Goal: Task Accomplishment & Management: Use online tool/utility

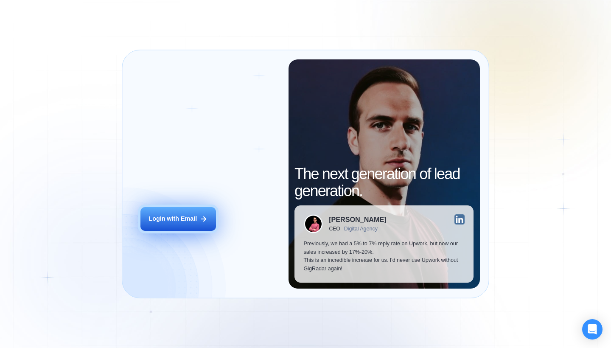
click at [191, 215] on div "Login with Email" at bounding box center [173, 219] width 48 height 8
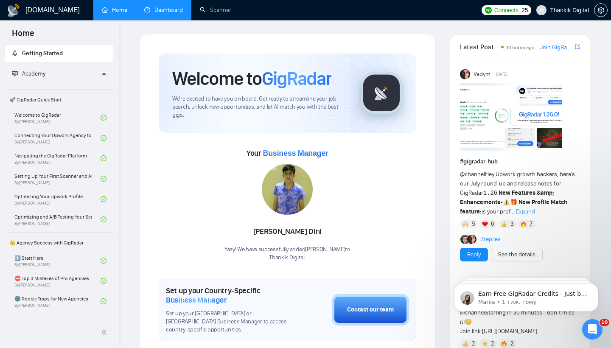
click at [166, 13] on link "Dashboard" at bounding box center [163, 9] width 39 height 7
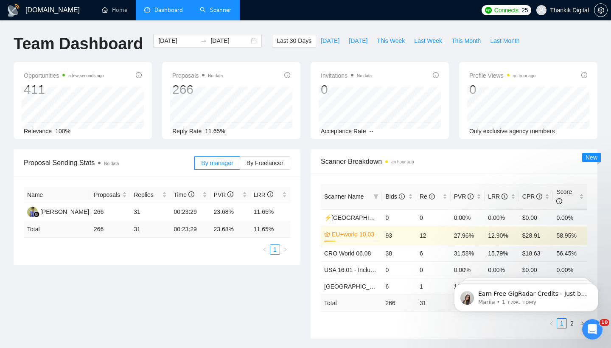
click at [212, 13] on link "Scanner" at bounding box center [215, 9] width 31 height 7
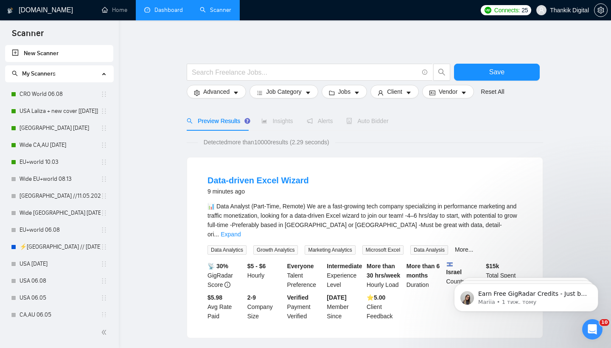
click at [168, 8] on link "Dashboard" at bounding box center [163, 9] width 39 height 7
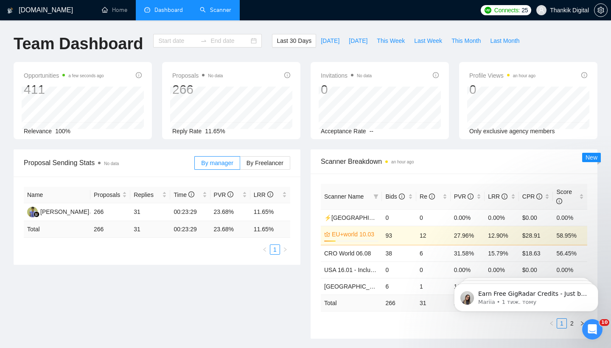
type input "[DATE]"
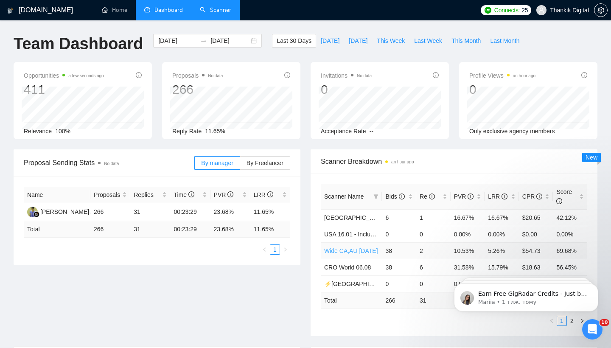
click at [365, 249] on link "Wide CA,AU [DATE]" at bounding box center [351, 250] width 54 height 7
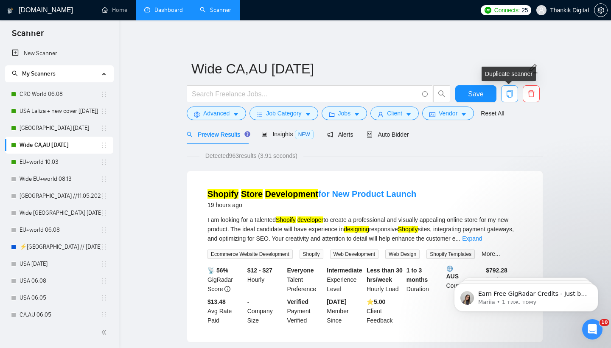
click at [509, 92] on icon "copy" at bounding box center [510, 94] width 6 height 8
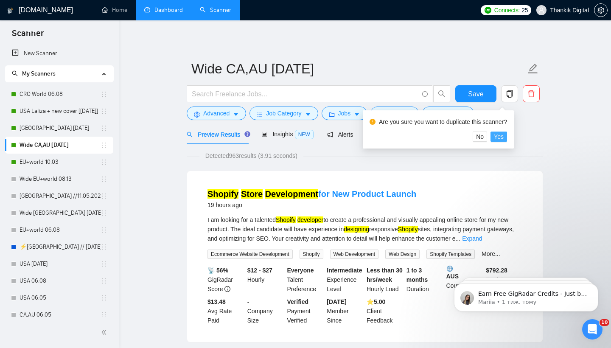
click at [503, 135] on span "Yes" at bounding box center [499, 136] width 10 height 9
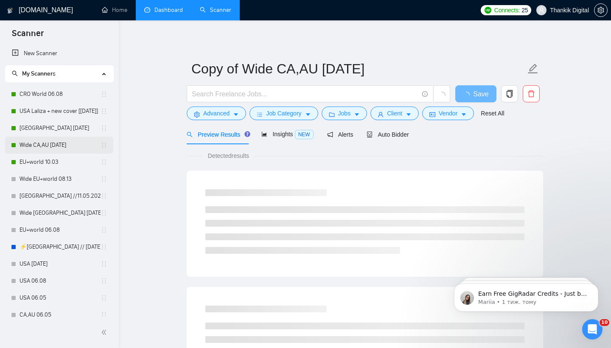
click at [53, 145] on link "Wide CA,AU [DATE]" at bounding box center [60, 145] width 81 height 17
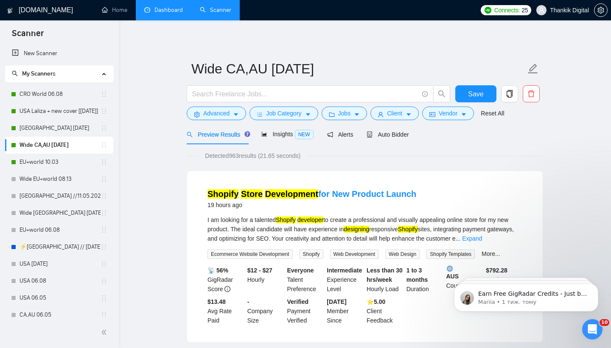
click at [167, 9] on link "Dashboard" at bounding box center [163, 9] width 39 height 7
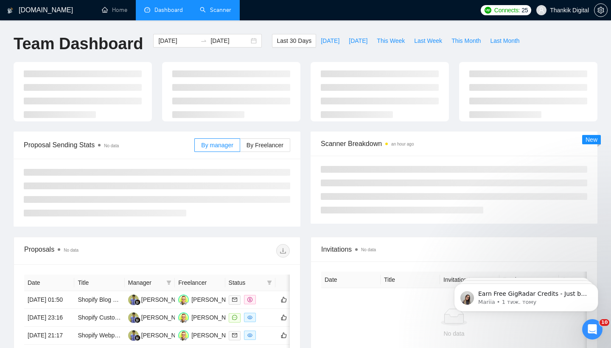
type input "[DATE]"
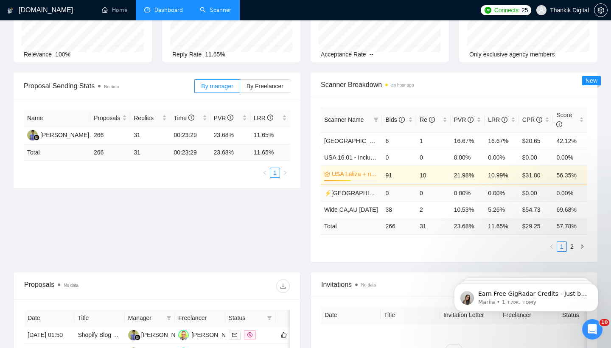
scroll to position [77, 0]
click at [342, 208] on link "Wide CA,AU [DATE]" at bounding box center [351, 209] width 54 height 7
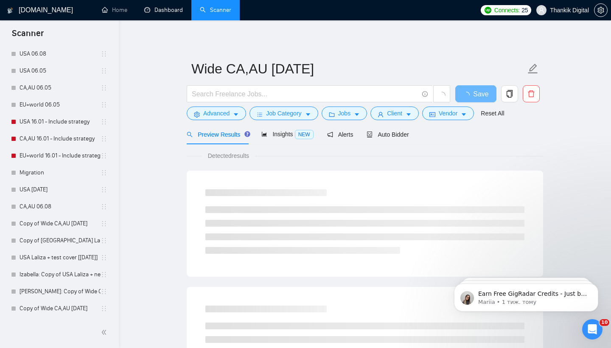
scroll to position [227, 0]
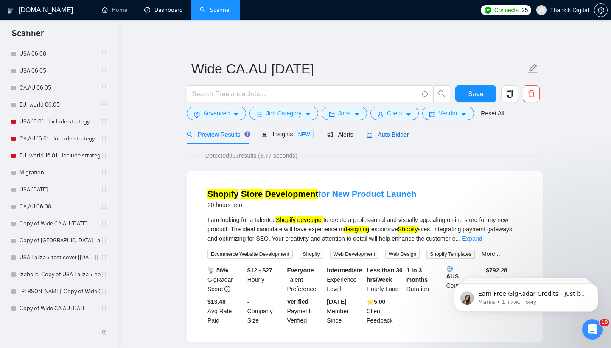
click at [403, 132] on span "Auto Bidder" at bounding box center [388, 134] width 42 height 7
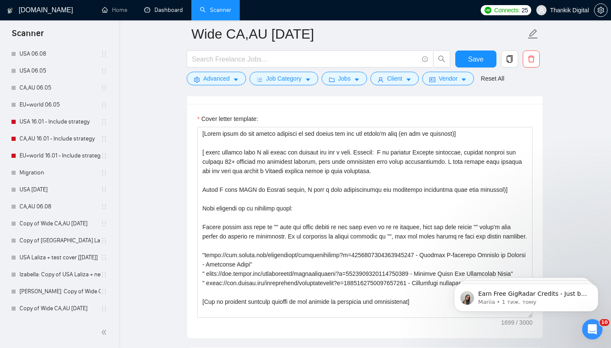
scroll to position [10, 0]
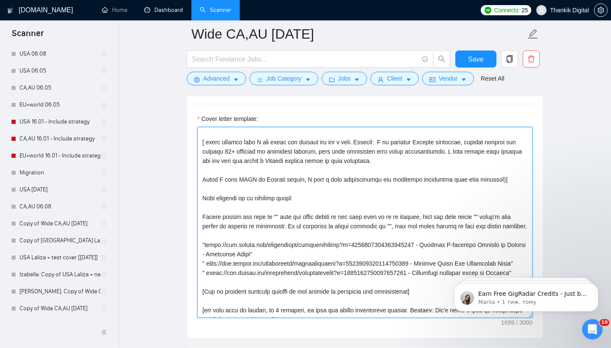
click at [330, 218] on textarea "Cover letter template:" at bounding box center [364, 222] width 335 height 191
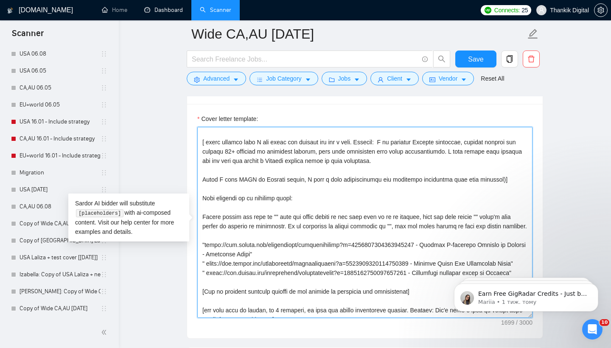
paste textarea "Loremi dolors'a consecte] Ad! E sed doe’te incidi u laboree [dolorema ali enima…"
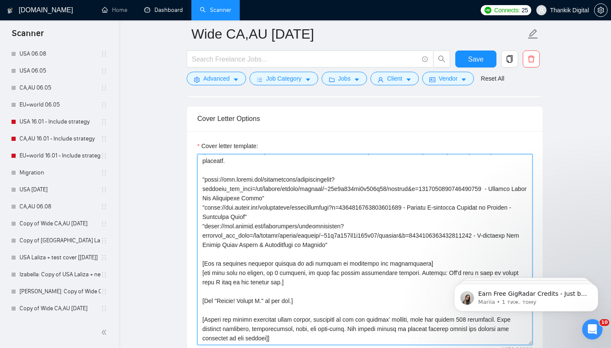
scroll to position [140, 0]
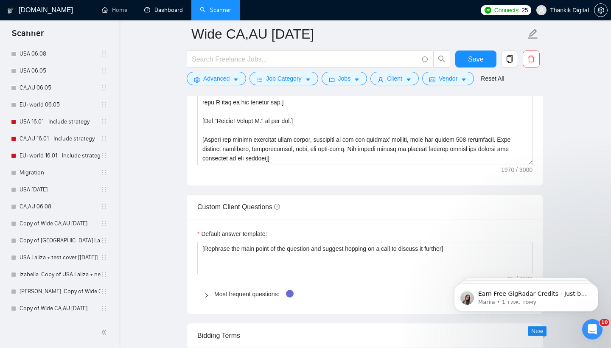
click at [381, 202] on div "Custom Client Questions" at bounding box center [364, 207] width 335 height 24
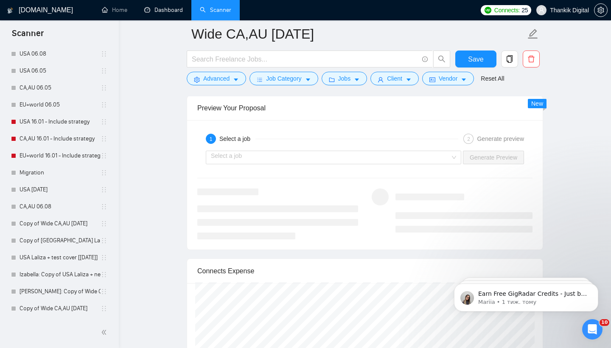
scroll to position [1679, 0]
click at [427, 166] on div "Select a job Generate Preview" at bounding box center [365, 156] width 337 height 20
click at [420, 155] on input "search" at bounding box center [330, 156] width 239 height 13
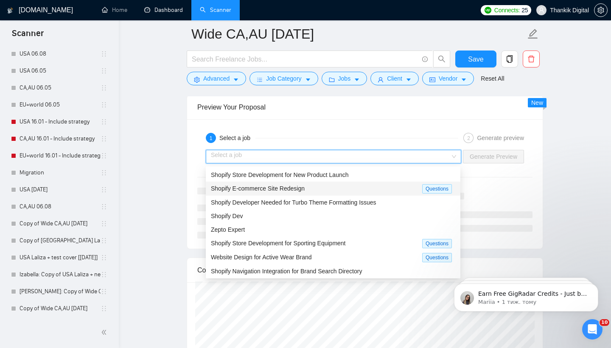
click at [324, 188] on div "Shopify E-commerce Site Redesign" at bounding box center [316, 189] width 211 height 10
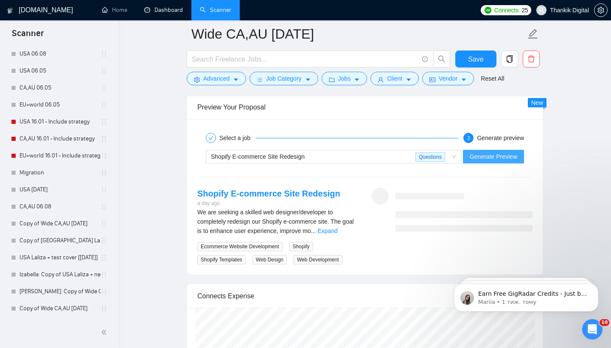
click at [493, 156] on span "Generate Preview" at bounding box center [494, 156] width 48 height 9
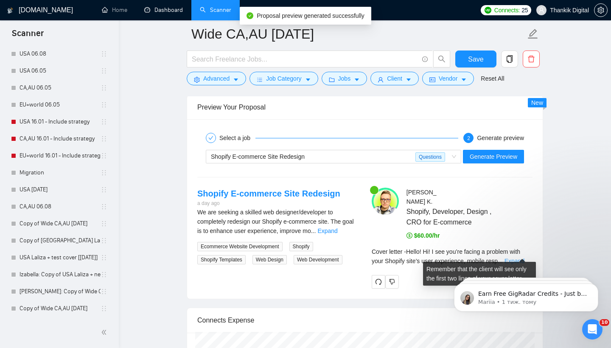
click at [519, 258] on link "Expand" at bounding box center [515, 261] width 20 height 7
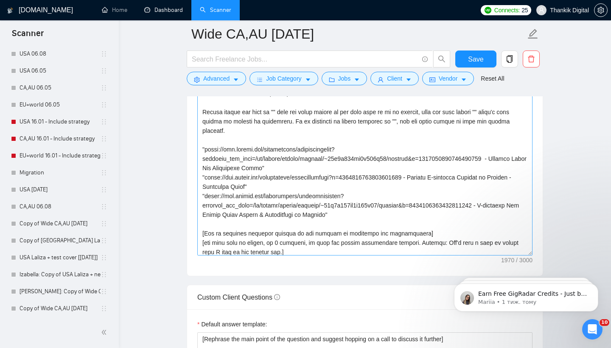
scroll to position [80, 0]
click at [298, 189] on textarea "Cover letter template:" at bounding box center [364, 160] width 335 height 191
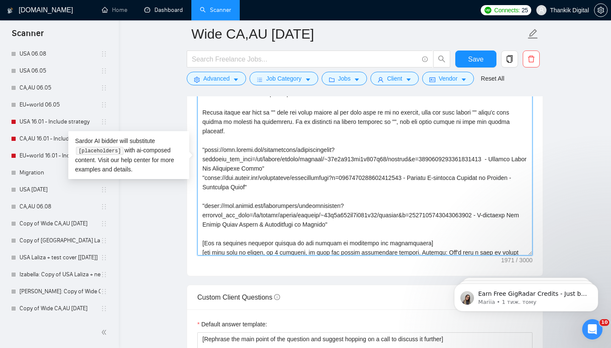
click at [287, 171] on textarea "Cover letter template:" at bounding box center [364, 160] width 335 height 191
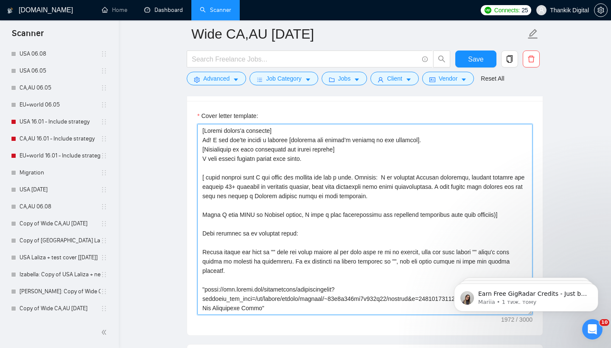
scroll to position [995, 0]
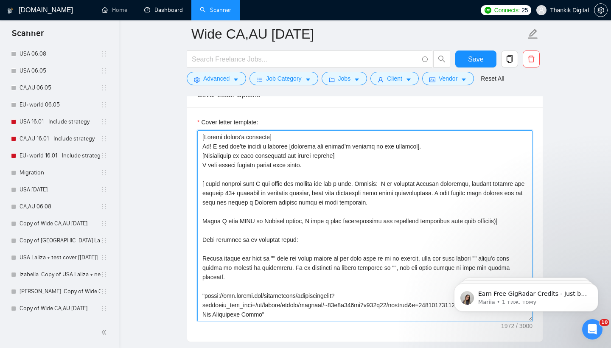
click at [211, 146] on textarea "Cover letter template:" at bounding box center [364, 225] width 335 height 191
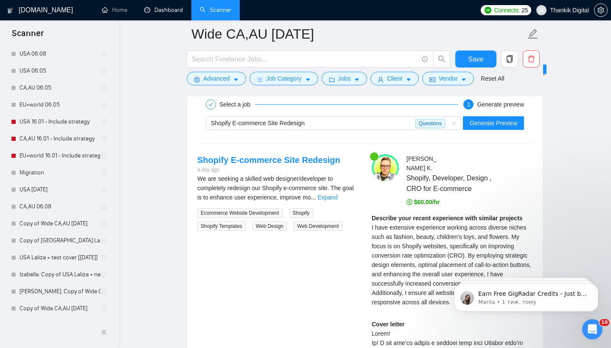
scroll to position [1708, 0]
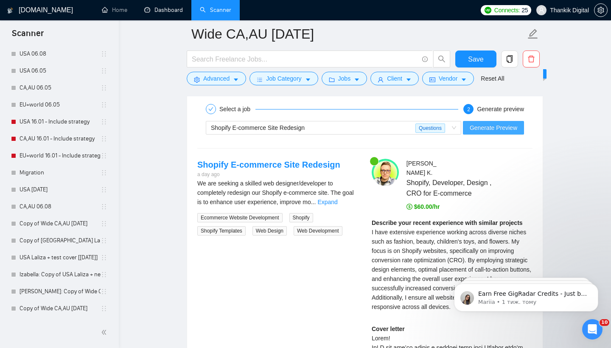
click at [475, 127] on span "Generate Preview" at bounding box center [494, 127] width 48 height 9
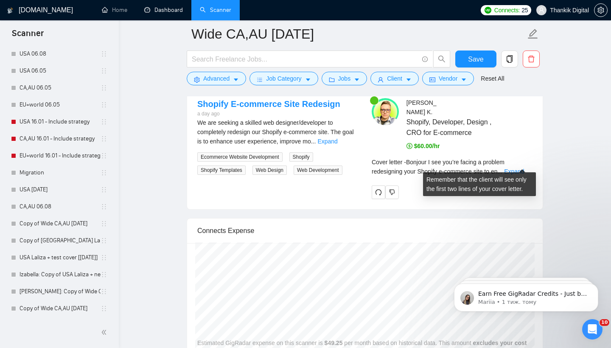
scroll to position [1769, 0]
click at [519, 168] on link "Expand" at bounding box center [514, 171] width 20 height 7
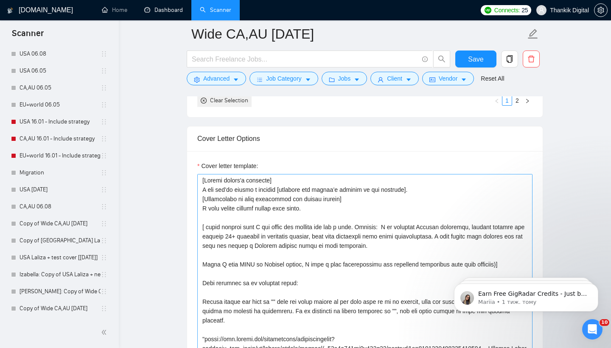
scroll to position [951, 0]
click at [422, 192] on textarea "Cover letter template:" at bounding box center [364, 269] width 335 height 191
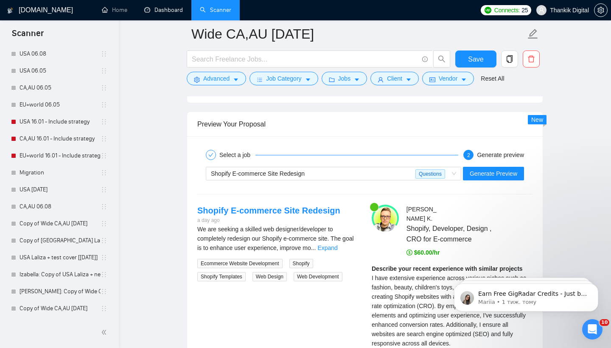
scroll to position [1695, 0]
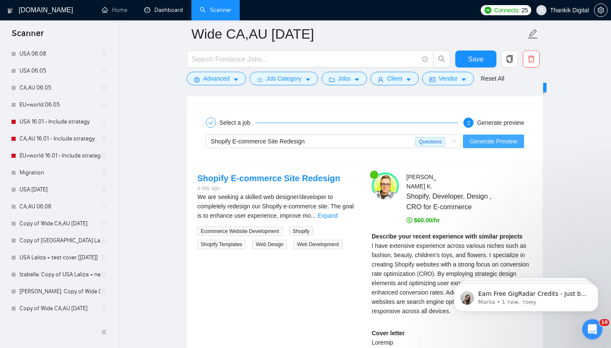
type textarea "[Loremi dolors'a consecte] A eli sed’do eiusmo t incidid [utlabore etd magnaa’e…"
click at [485, 143] on span "Generate Preview" at bounding box center [494, 141] width 48 height 9
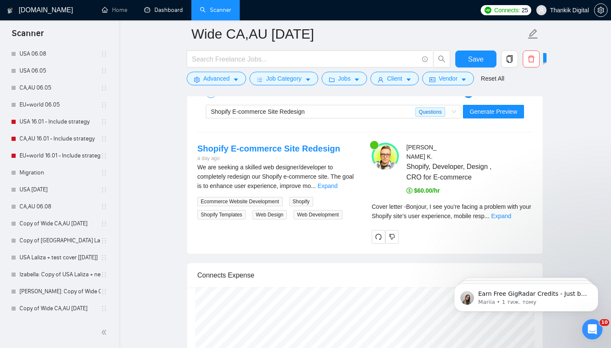
scroll to position [1727, 0]
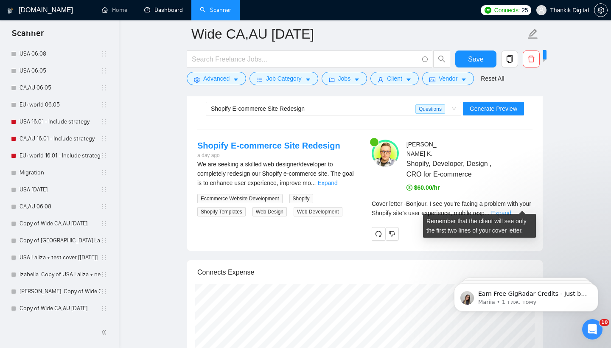
click at [512, 210] on link "Expand" at bounding box center [502, 213] width 20 height 7
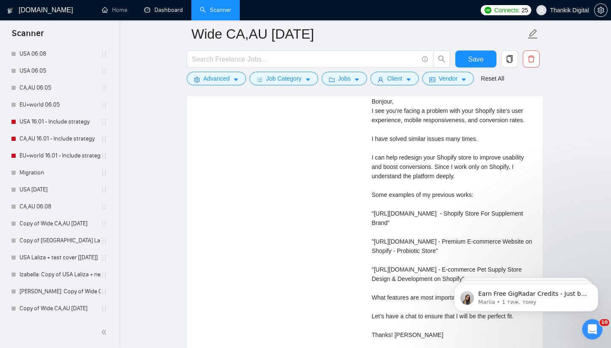
scroll to position [1883, 0]
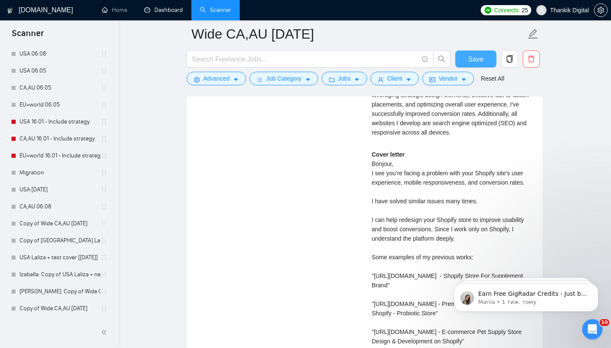
click at [466, 58] on button "Save" at bounding box center [476, 59] width 41 height 17
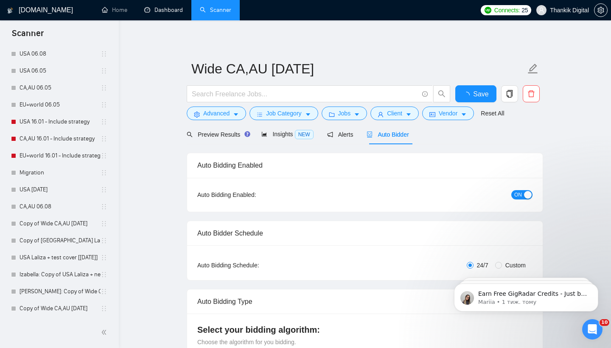
scroll to position [0, 0]
click at [470, 90] on span "Save" at bounding box center [475, 94] width 15 height 11
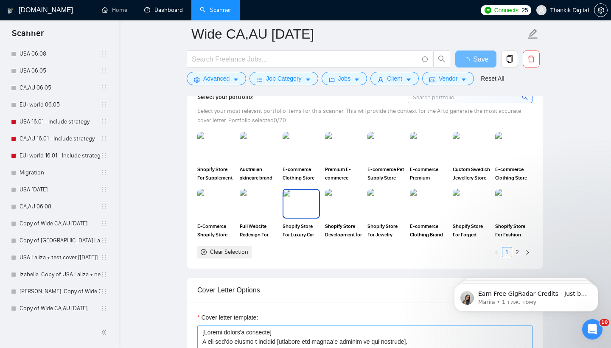
scroll to position [914, 0]
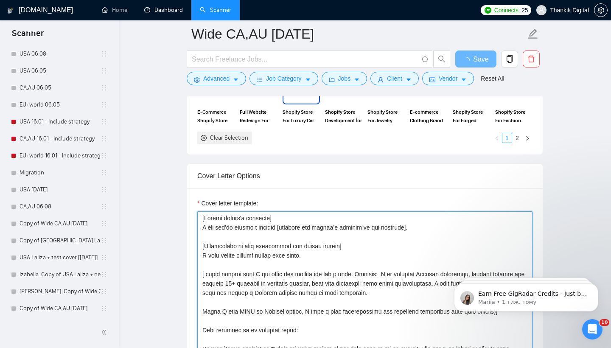
click at [271, 256] on textarea "Cover letter template:" at bounding box center [364, 306] width 335 height 191
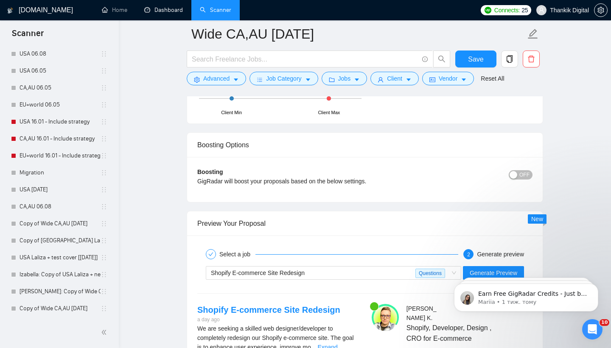
scroll to position [1566, 0]
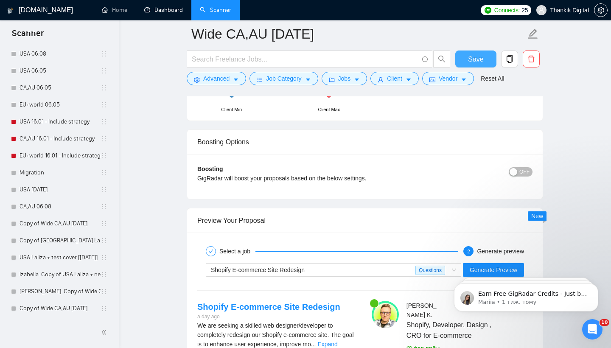
click at [466, 58] on button "Save" at bounding box center [476, 59] width 41 height 17
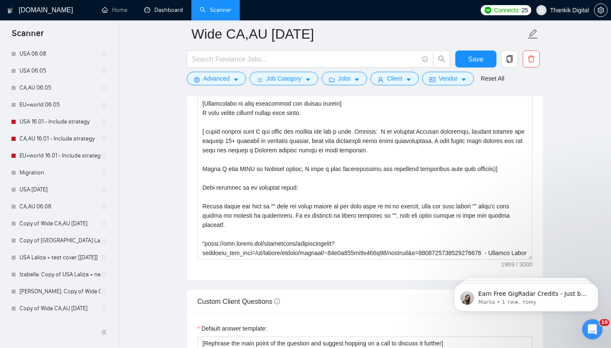
scroll to position [12, 0]
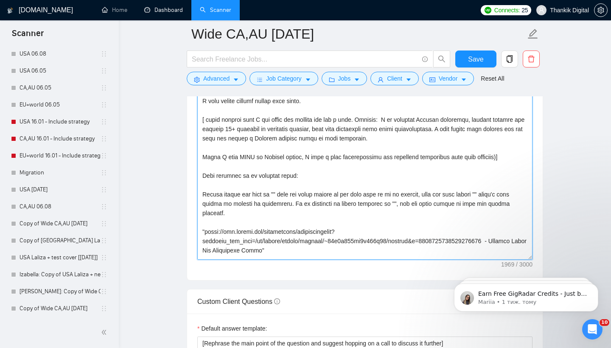
click at [375, 186] on textarea "Cover letter template:" at bounding box center [364, 164] width 335 height 191
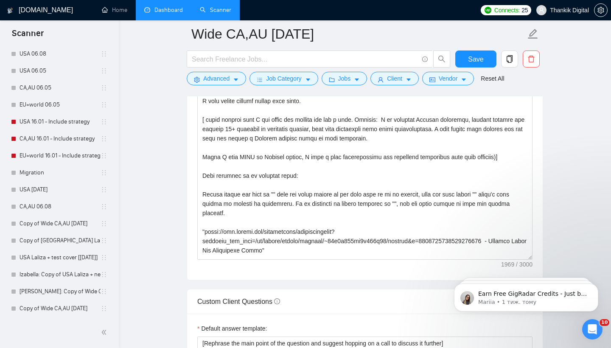
click at [169, 14] on link "Dashboard" at bounding box center [163, 9] width 39 height 7
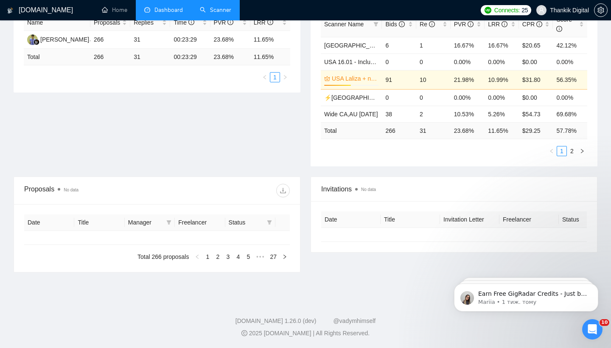
scroll to position [172, 0]
type input "[DATE]"
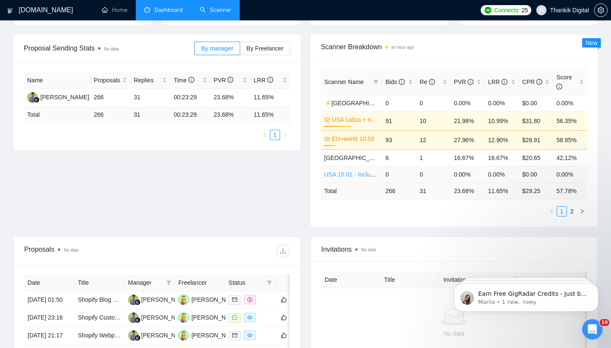
scroll to position [111, 0]
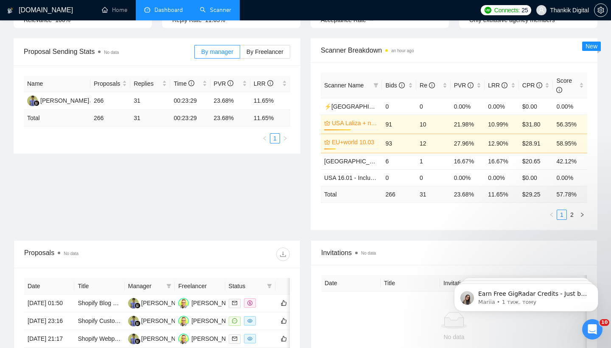
click at [369, 88] on span "Scanner Name" at bounding box center [347, 85] width 46 height 9
click at [374, 86] on icon "filter" at bounding box center [376, 85] width 5 height 5
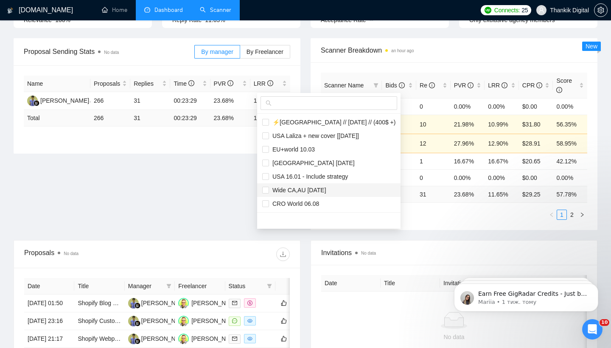
click at [314, 188] on span "Wide CA,AU [DATE]" at bounding box center [297, 190] width 57 height 7
click at [304, 188] on span "Wide CA,AU [DATE]" at bounding box center [297, 190] width 57 height 7
checkbox input "true"
click at [299, 189] on span "Wide CA,AU [DATE]" at bounding box center [297, 190] width 57 height 7
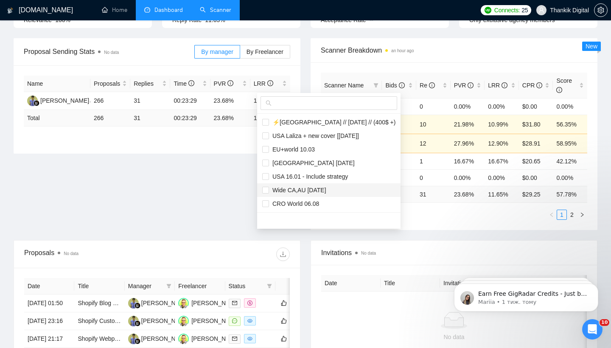
checkbox input "true"
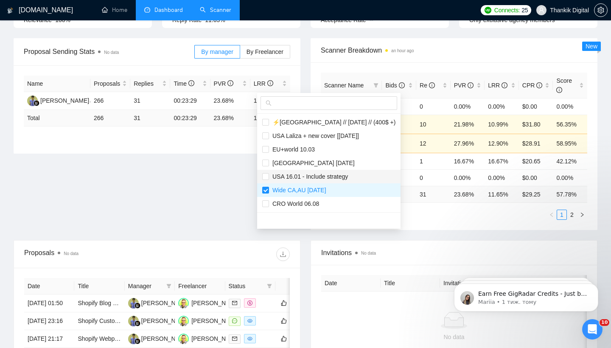
click at [290, 170] on li "USA 16.01 - Include strategy" at bounding box center [328, 177] width 143 height 14
checkbox input "true"
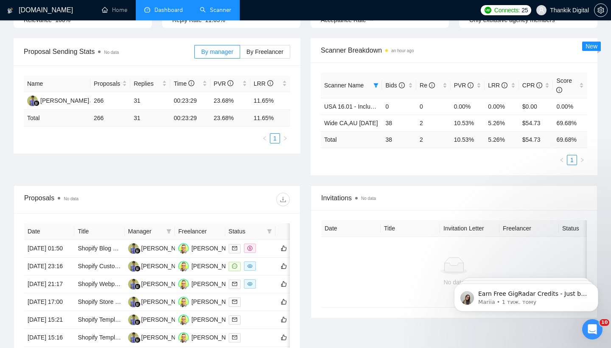
click at [397, 62] on div "Scanner Name Bids Re PVR LRR CPR Score USA 16.01 - Include strategy 0 0 0.00% 0…" at bounding box center [454, 118] width 287 height 113
click at [352, 121] on link "Wide CA,AU [DATE]" at bounding box center [351, 123] width 54 height 7
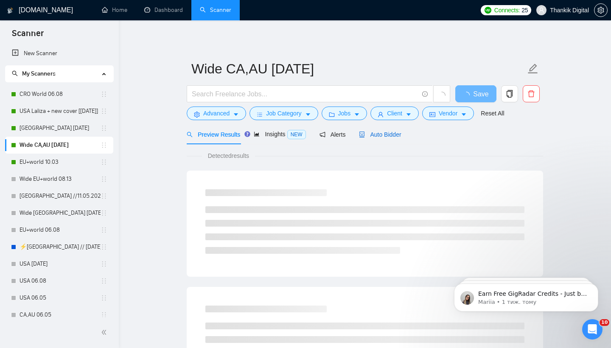
click at [387, 132] on span "Auto Bidder" at bounding box center [380, 134] width 42 height 7
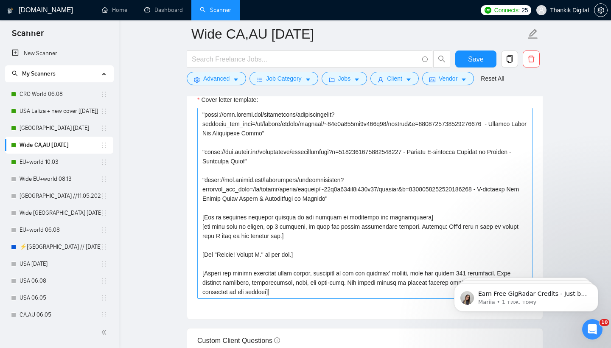
scroll to position [1032, 0]
